Goal: Task Accomplishment & Management: Use online tool/utility

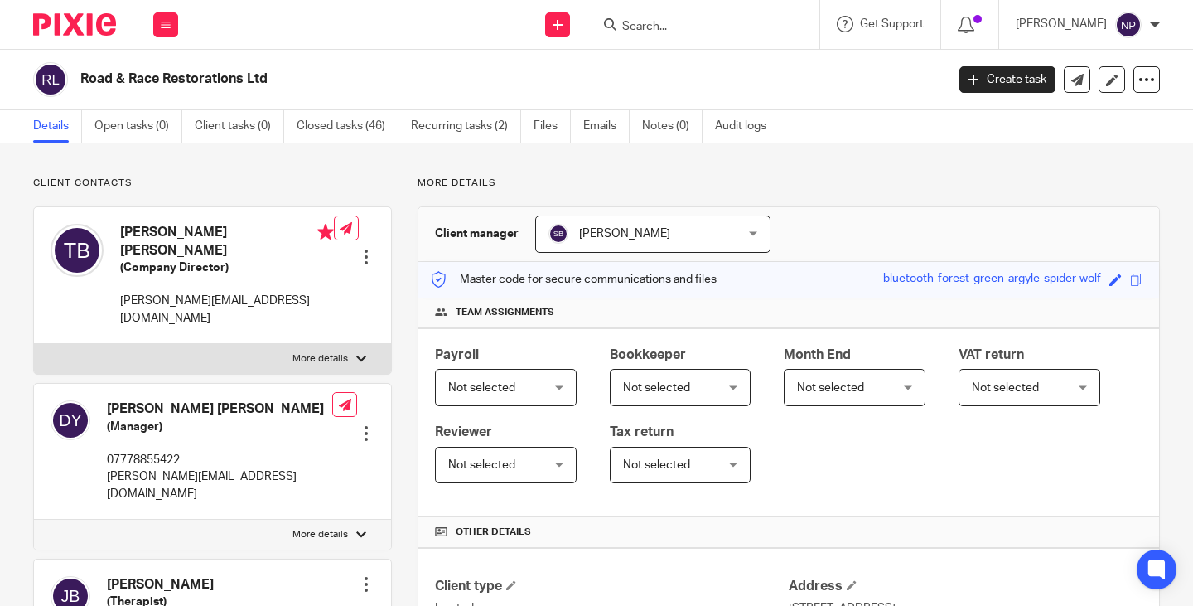
scroll to position [735, 0]
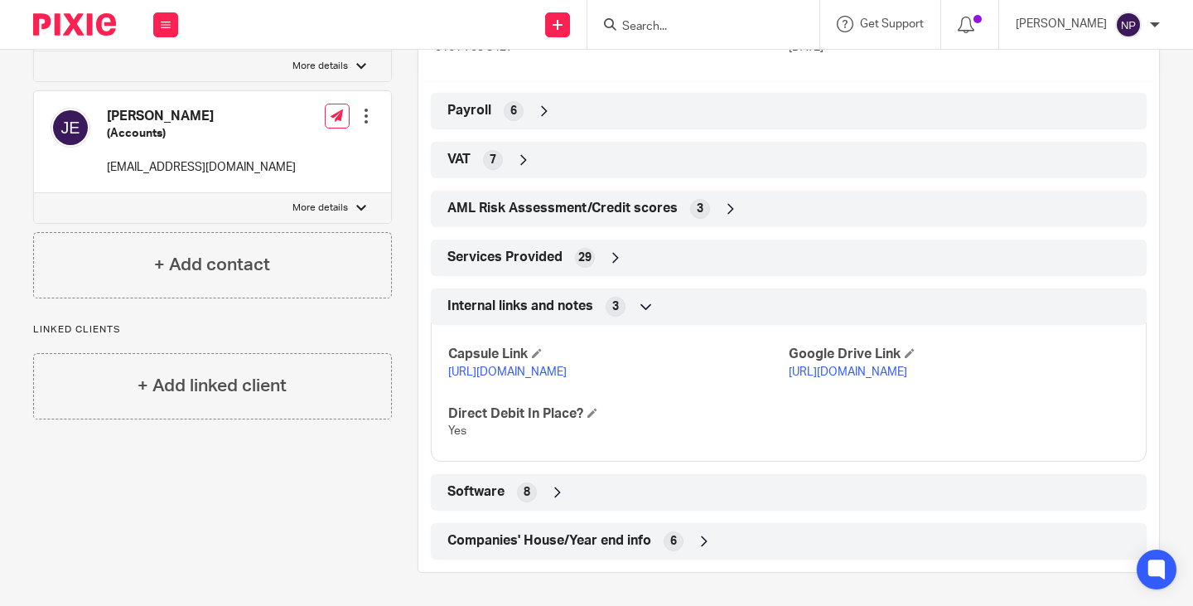
click at [668, 27] on input "Search" at bounding box center [695, 27] width 149 height 15
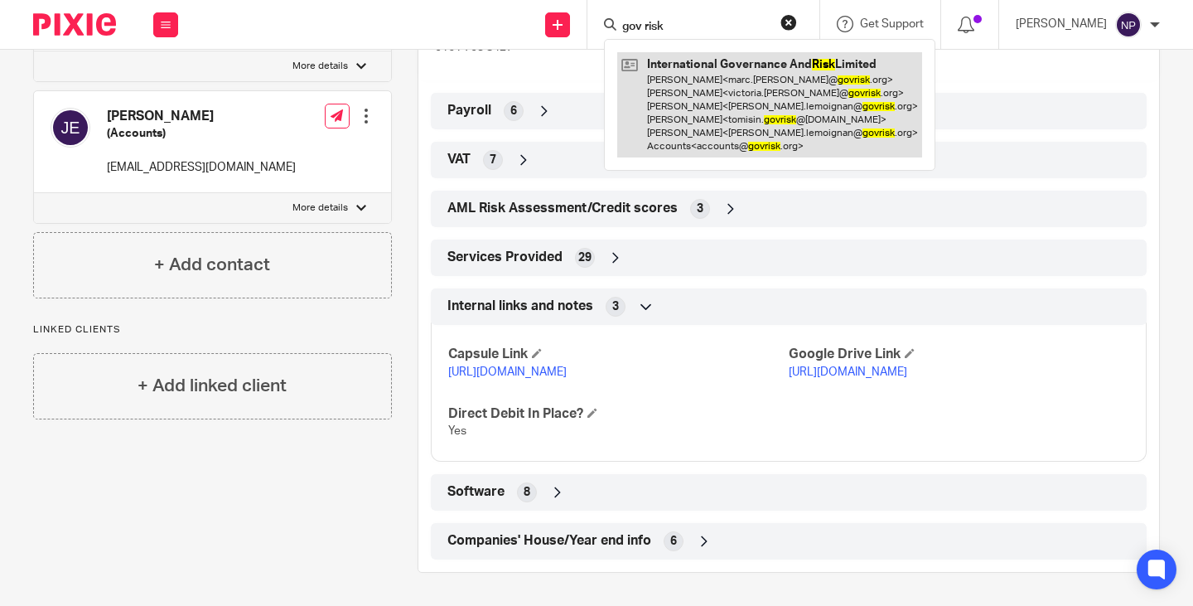
type input "gov risk"
click at [708, 103] on link at bounding box center [769, 104] width 305 height 105
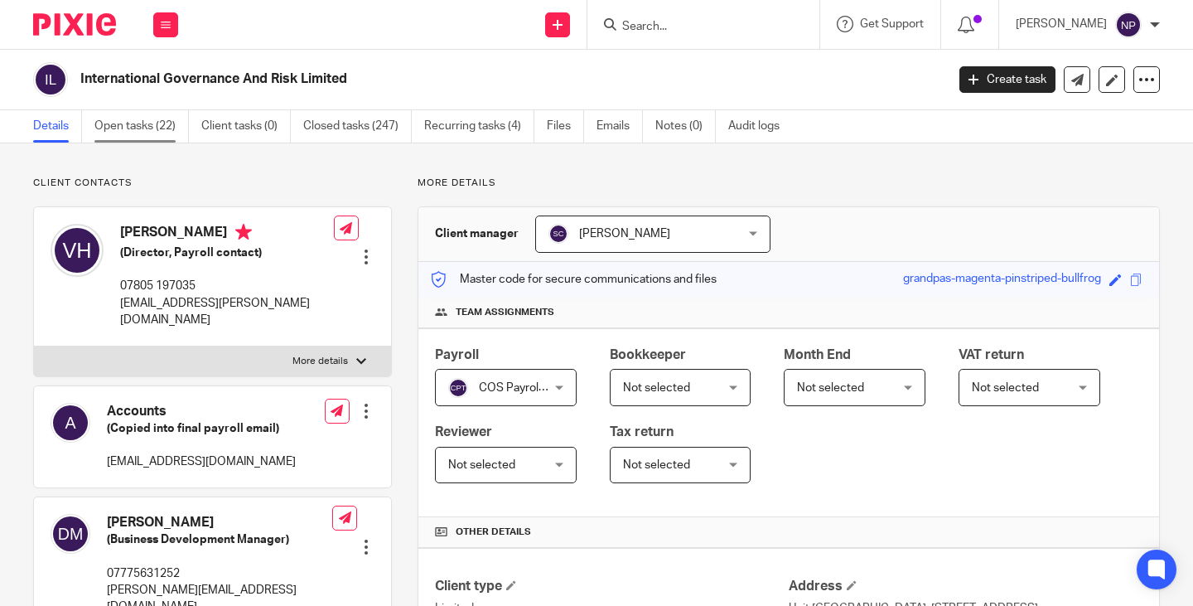
click at [127, 121] on link "Open tasks (22)" at bounding box center [141, 126] width 94 height 32
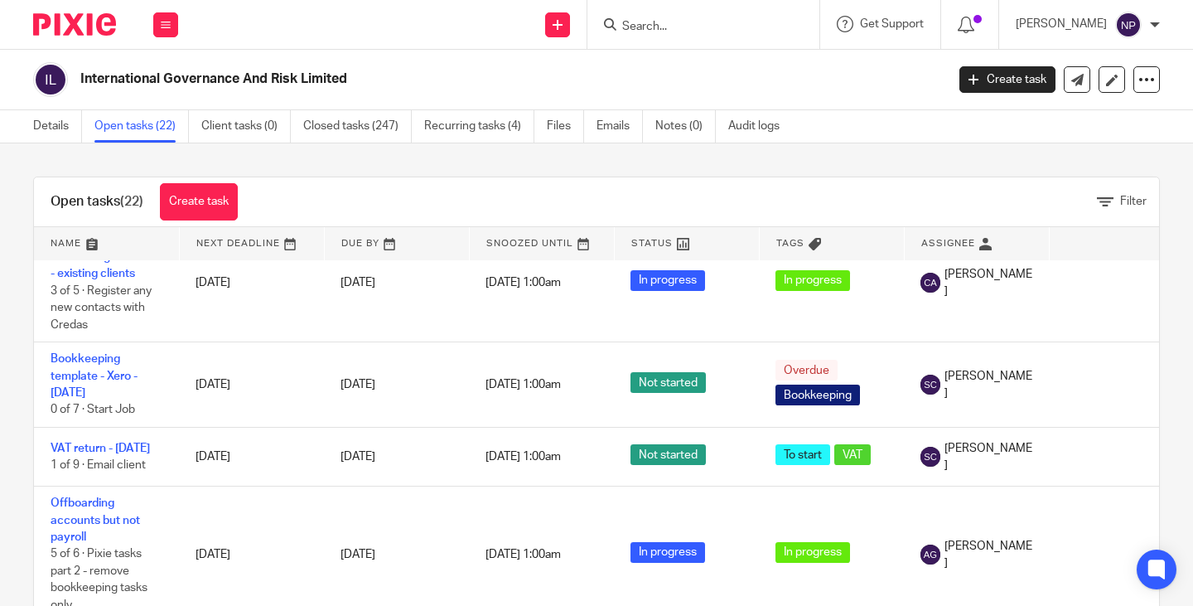
scroll to position [2012, 0]
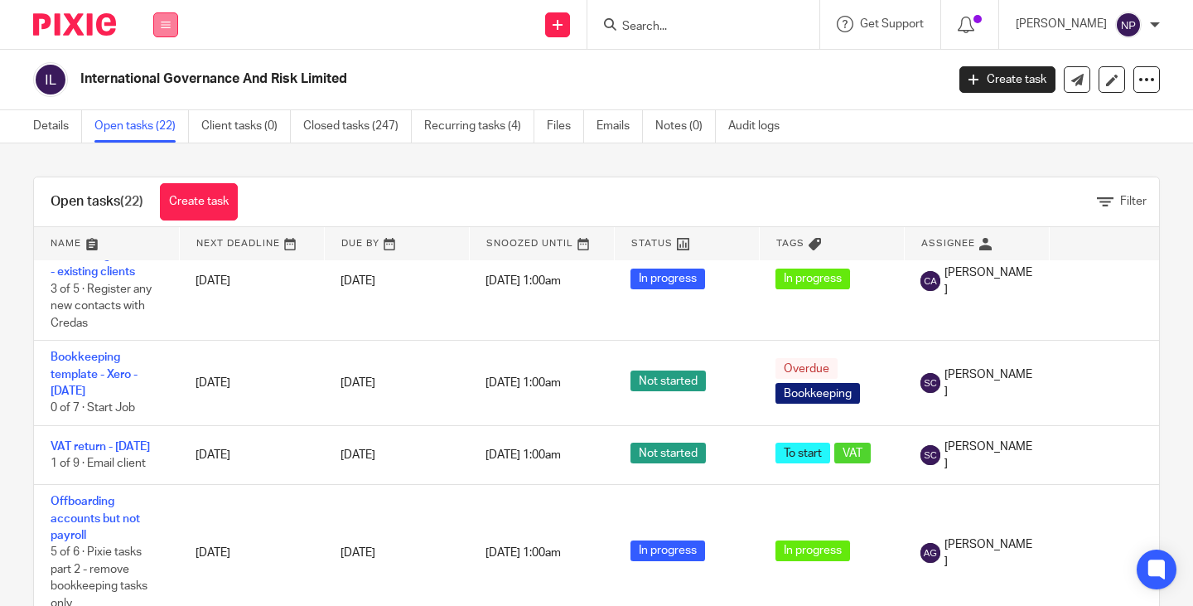
click at [167, 26] on icon at bounding box center [166, 25] width 10 height 10
click at [157, 152] on link "Team" at bounding box center [156, 150] width 27 height 12
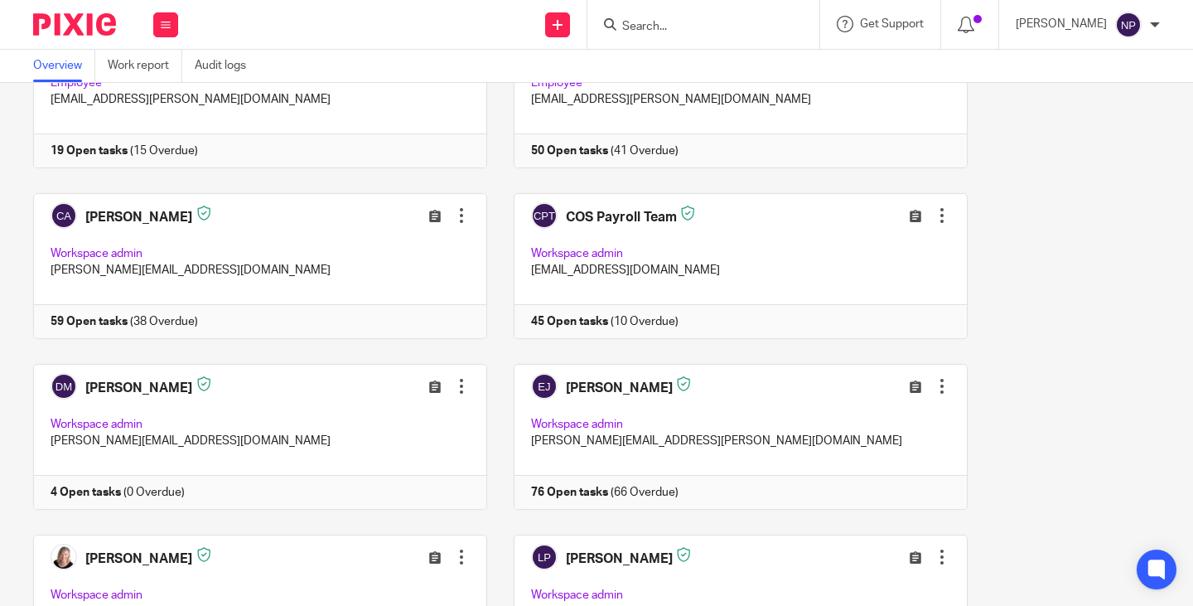
scroll to position [663, 0]
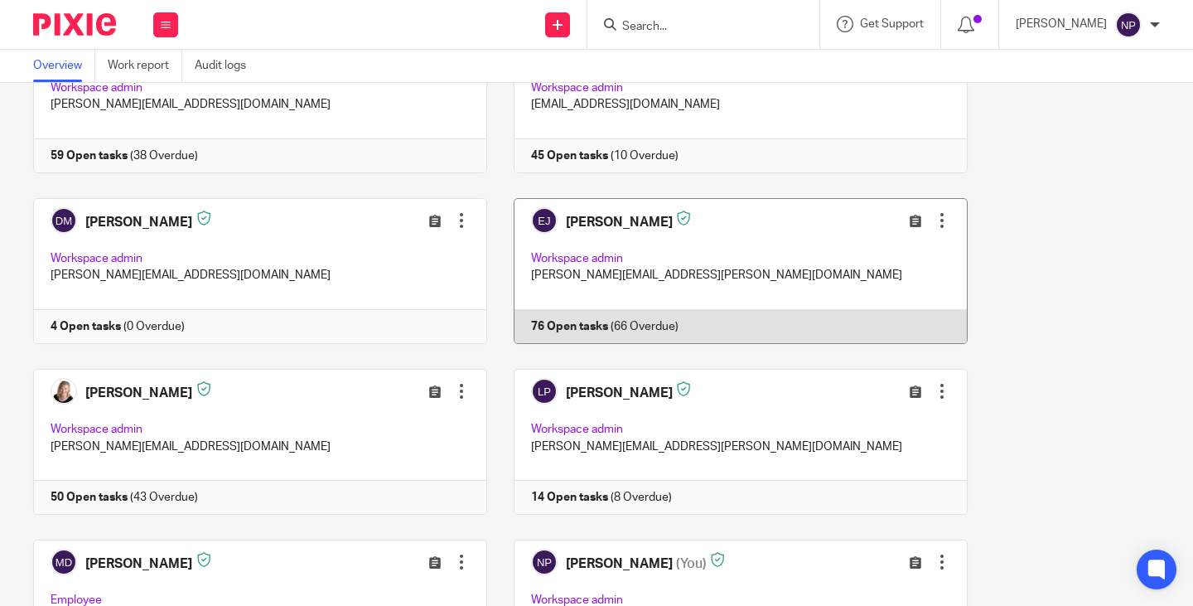
click at [563, 317] on link at bounding box center [727, 271] width 481 height 146
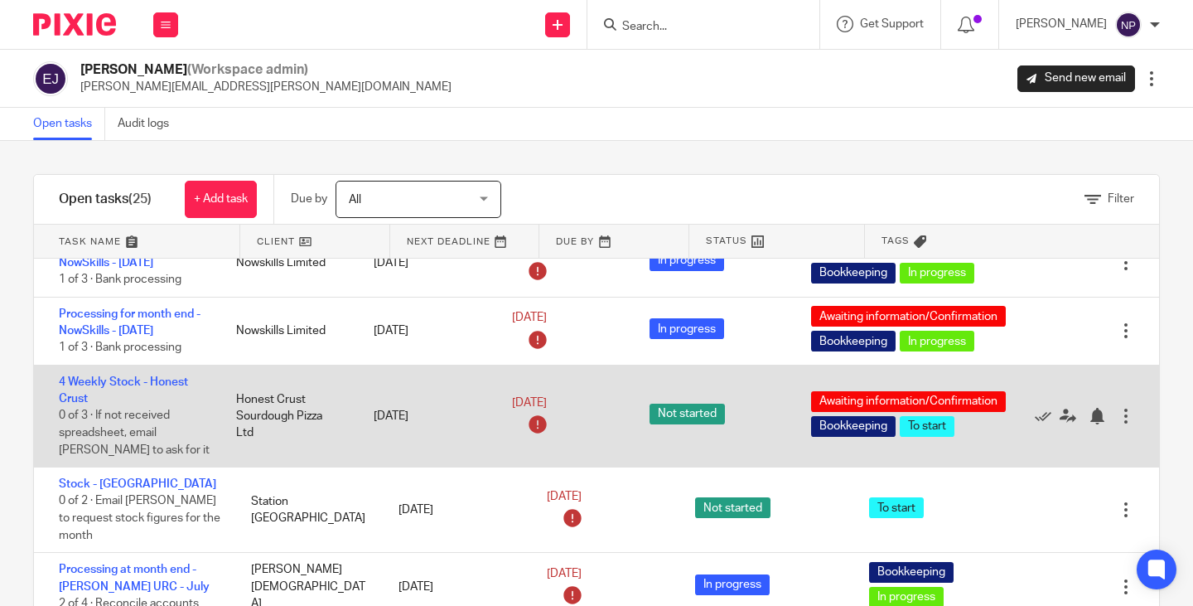
scroll to position [331, 0]
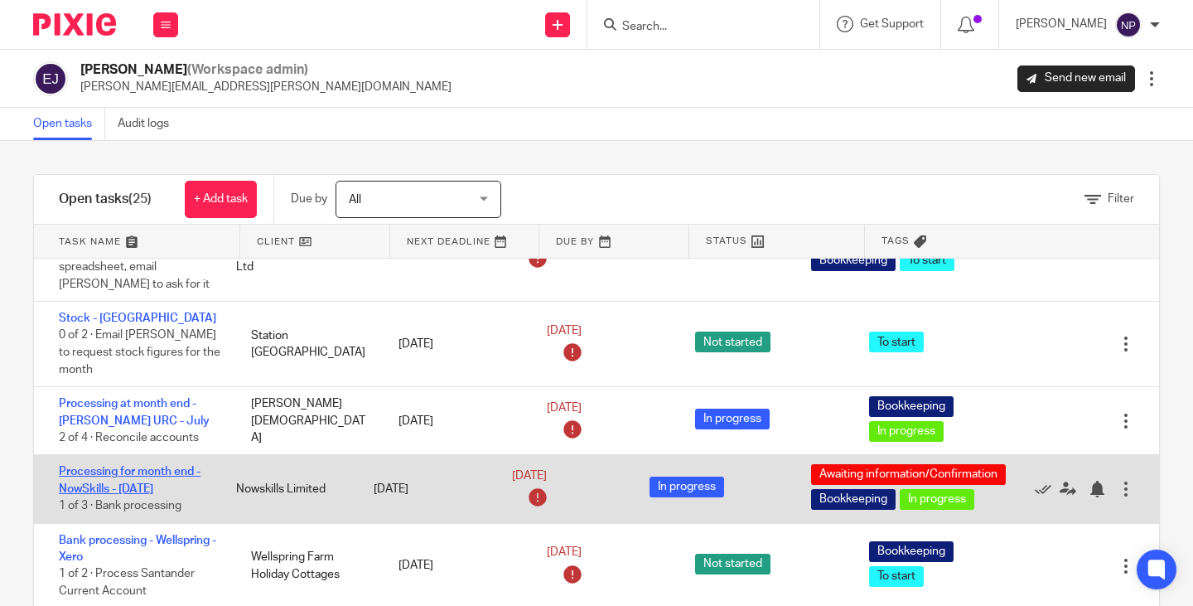
click at [147, 474] on link "Processing for month end - NowSkills - [DATE]" at bounding box center [130, 480] width 142 height 28
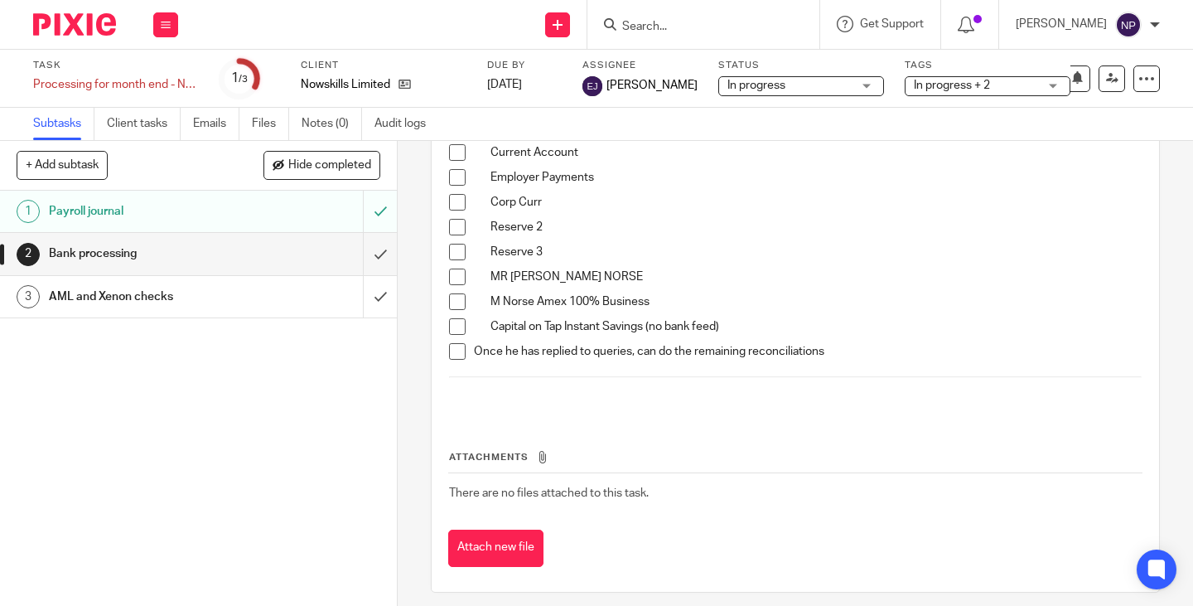
scroll to position [982, 0]
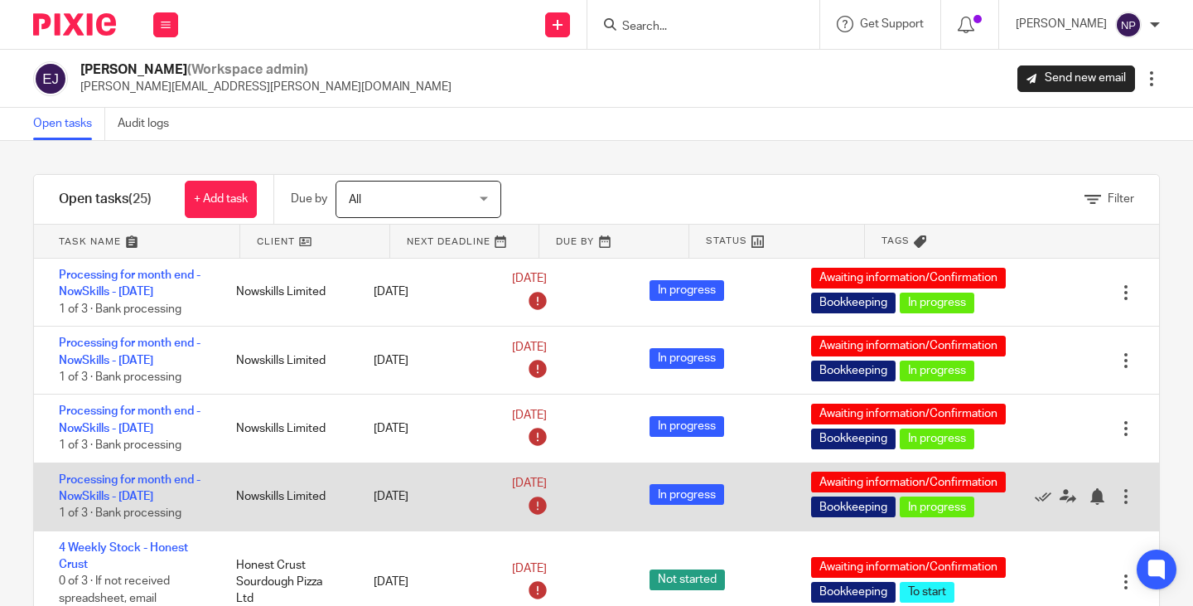
scroll to position [166, 0]
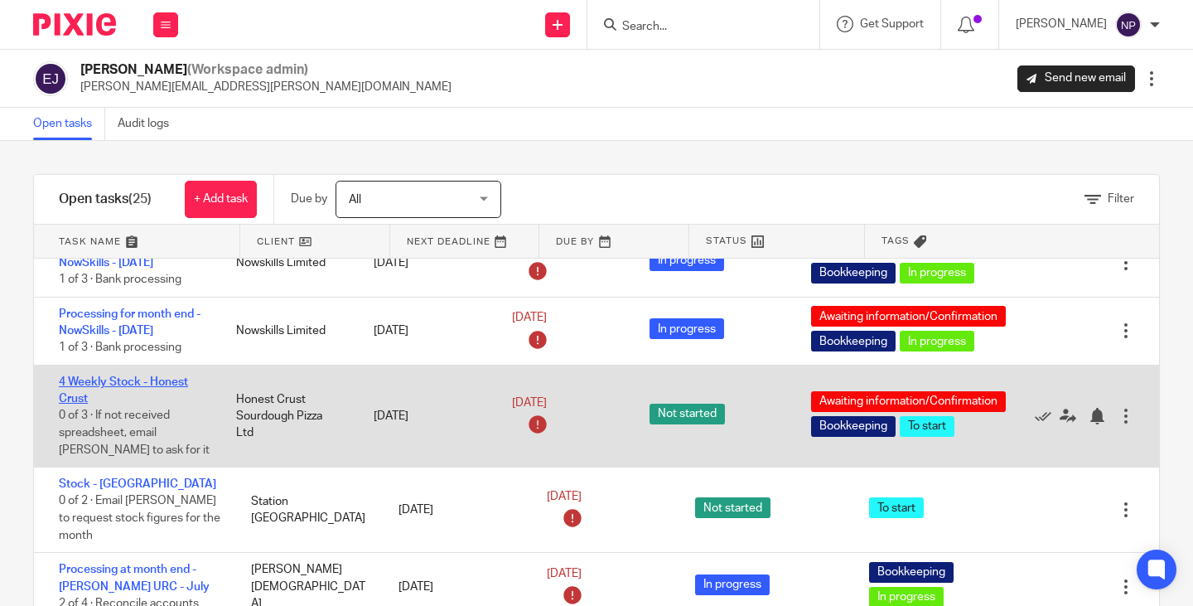
click at [118, 378] on link "4 Weekly Stock - Honest Crust" at bounding box center [123, 390] width 129 height 28
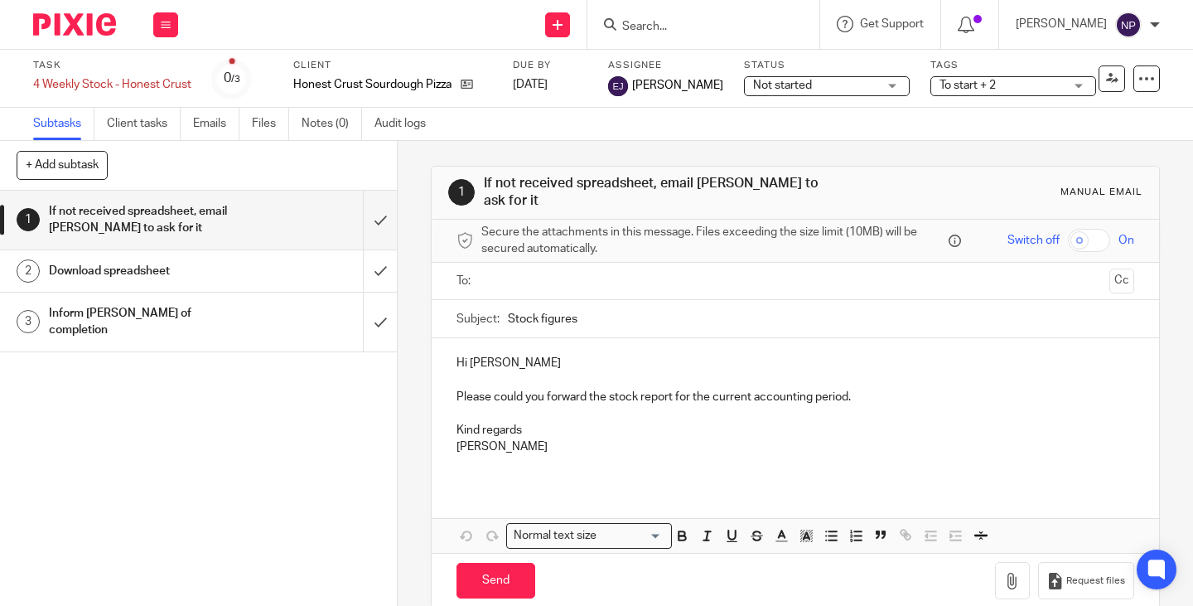
click at [132, 275] on h1 "Download spreadsheet" at bounding box center [148, 271] width 199 height 25
